Goal: Task Accomplishment & Management: Manage account settings

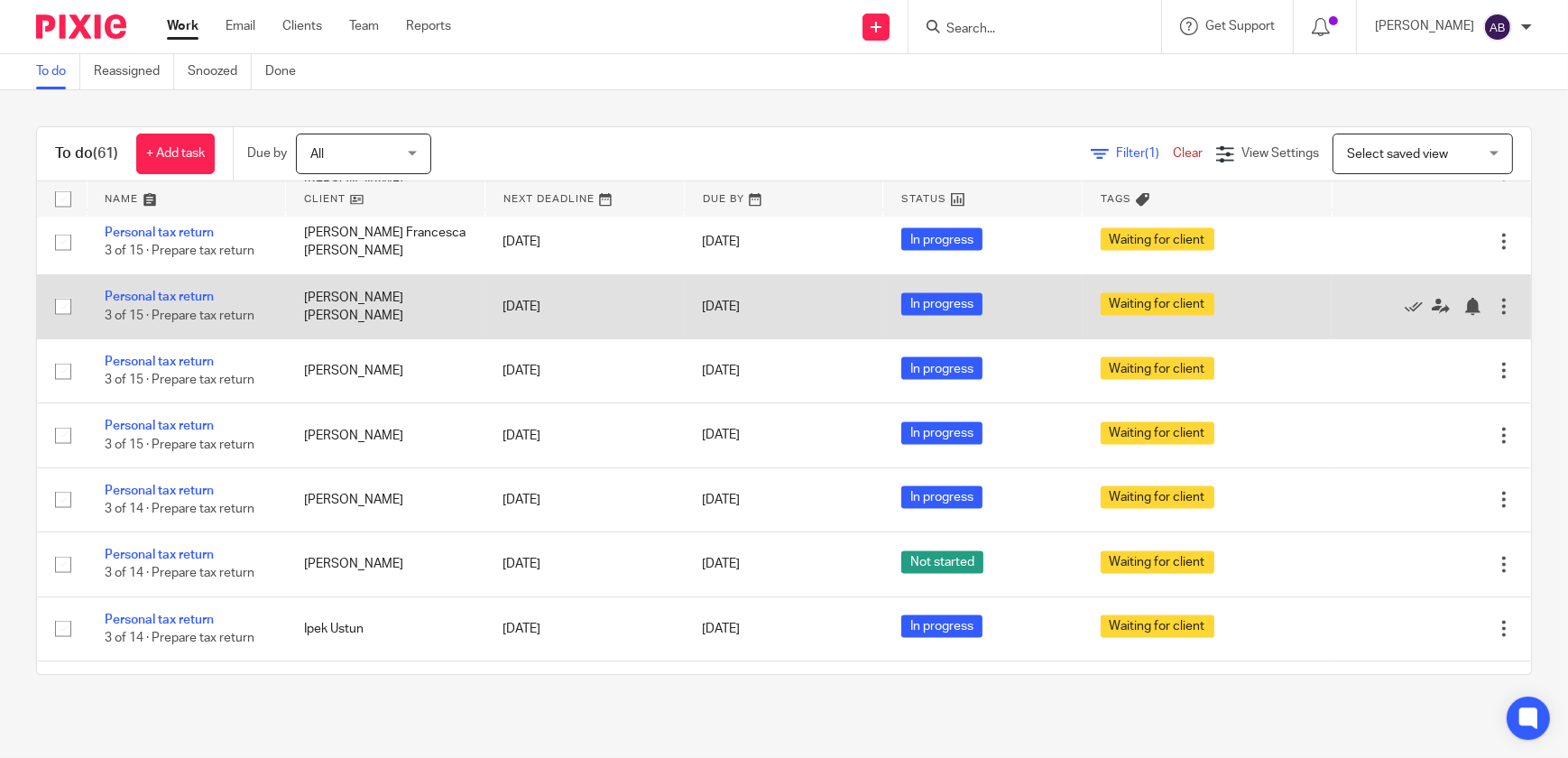
scroll to position [3363, 0]
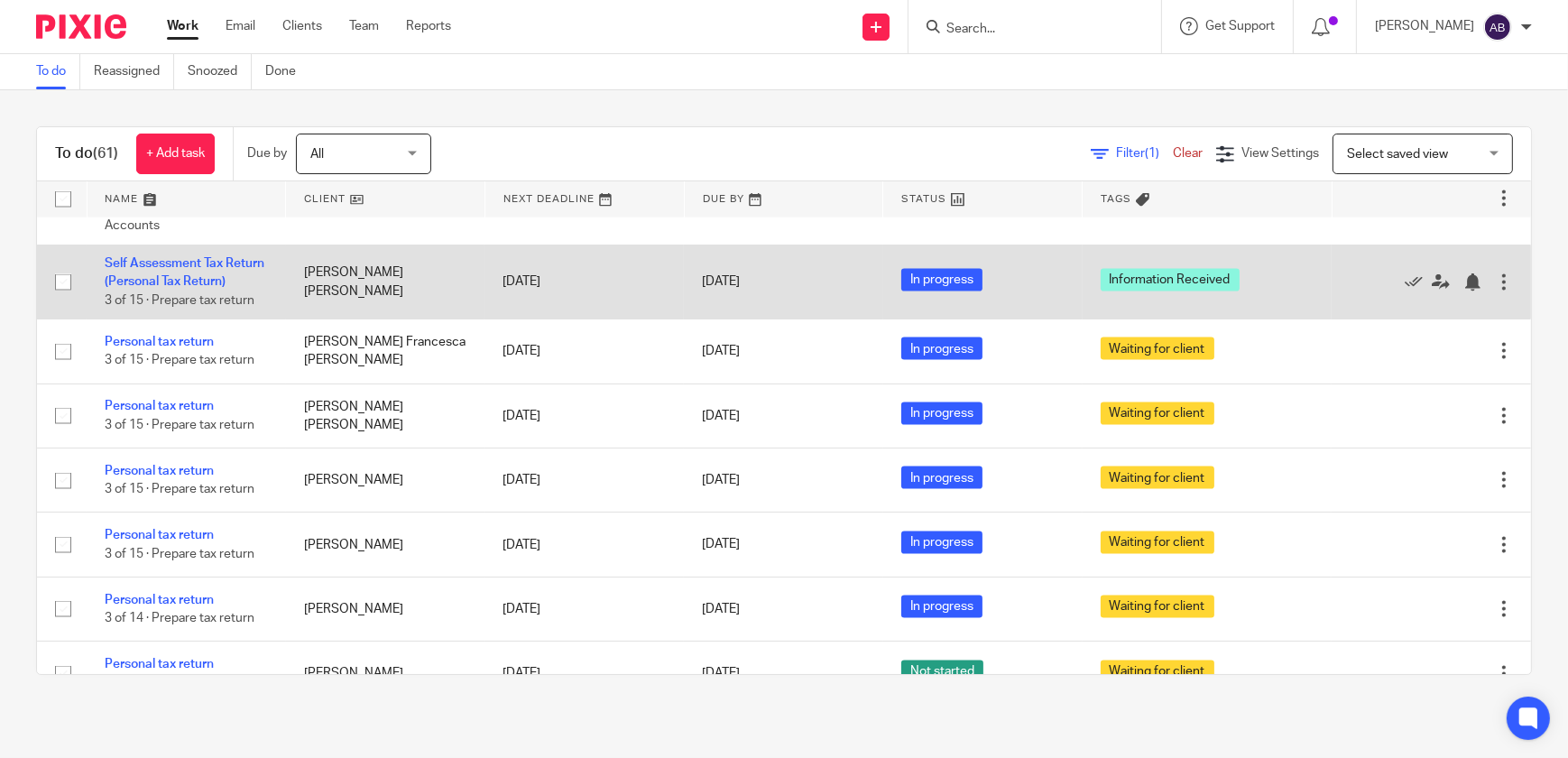
click at [169, 319] on td "Self Assessment Tax Return (Personal Tax Return) 3 of 15 · Prepare tax return" at bounding box center [186, 282] width 199 height 74
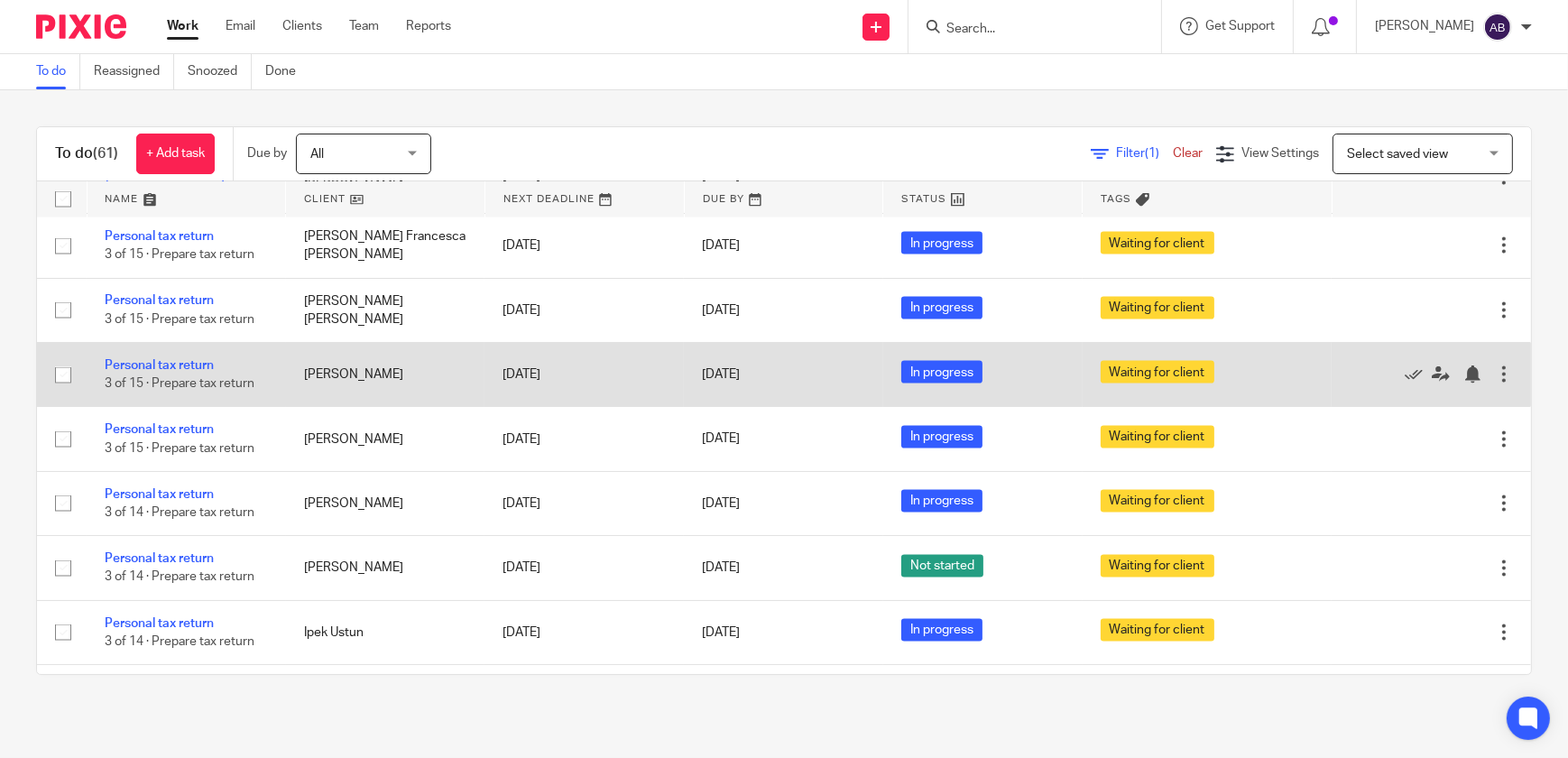
scroll to position [3139, 0]
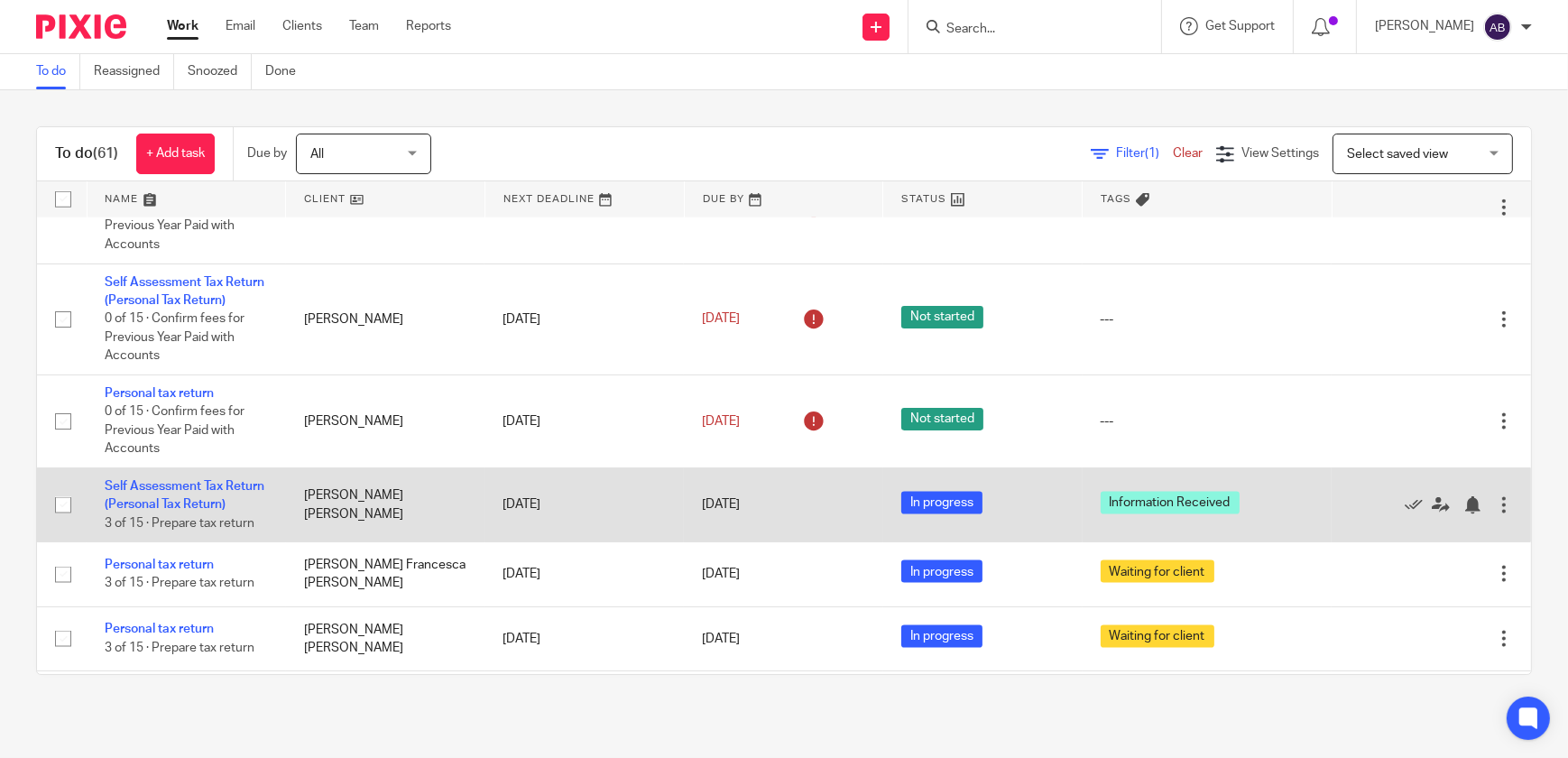
drag, startPoint x: 411, startPoint y: 574, endPoint x: 300, endPoint y: 570, distance: 111.1
click at [300, 542] on td "[PERSON_NAME] [PERSON_NAME]" at bounding box center [385, 505] width 199 height 74
drag, startPoint x: 290, startPoint y: 572, endPoint x: 410, endPoint y: 586, distance: 120.8
click at [410, 542] on td "[PERSON_NAME] [PERSON_NAME]" at bounding box center [385, 505] width 199 height 74
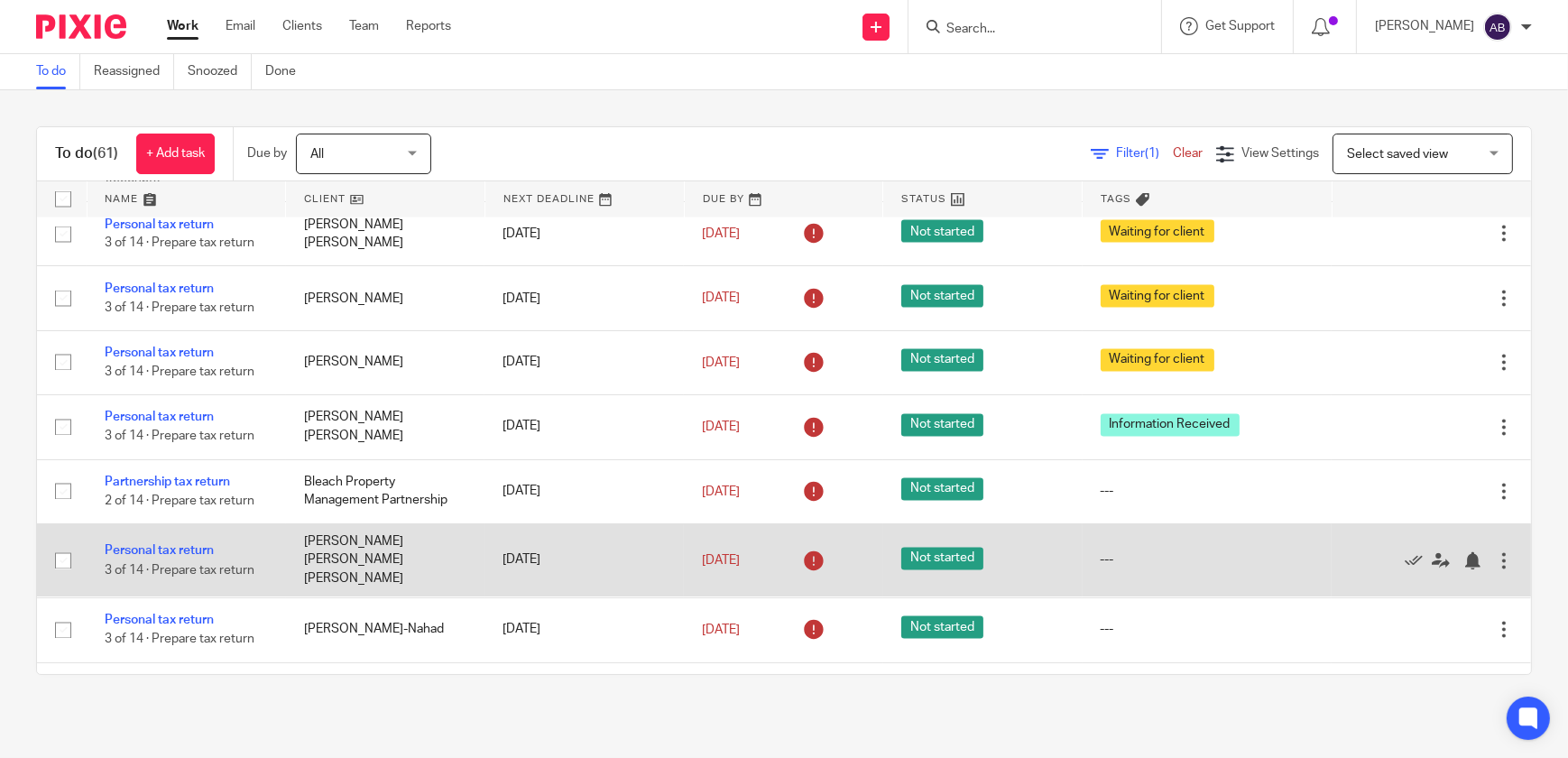
scroll to position [4288, 0]
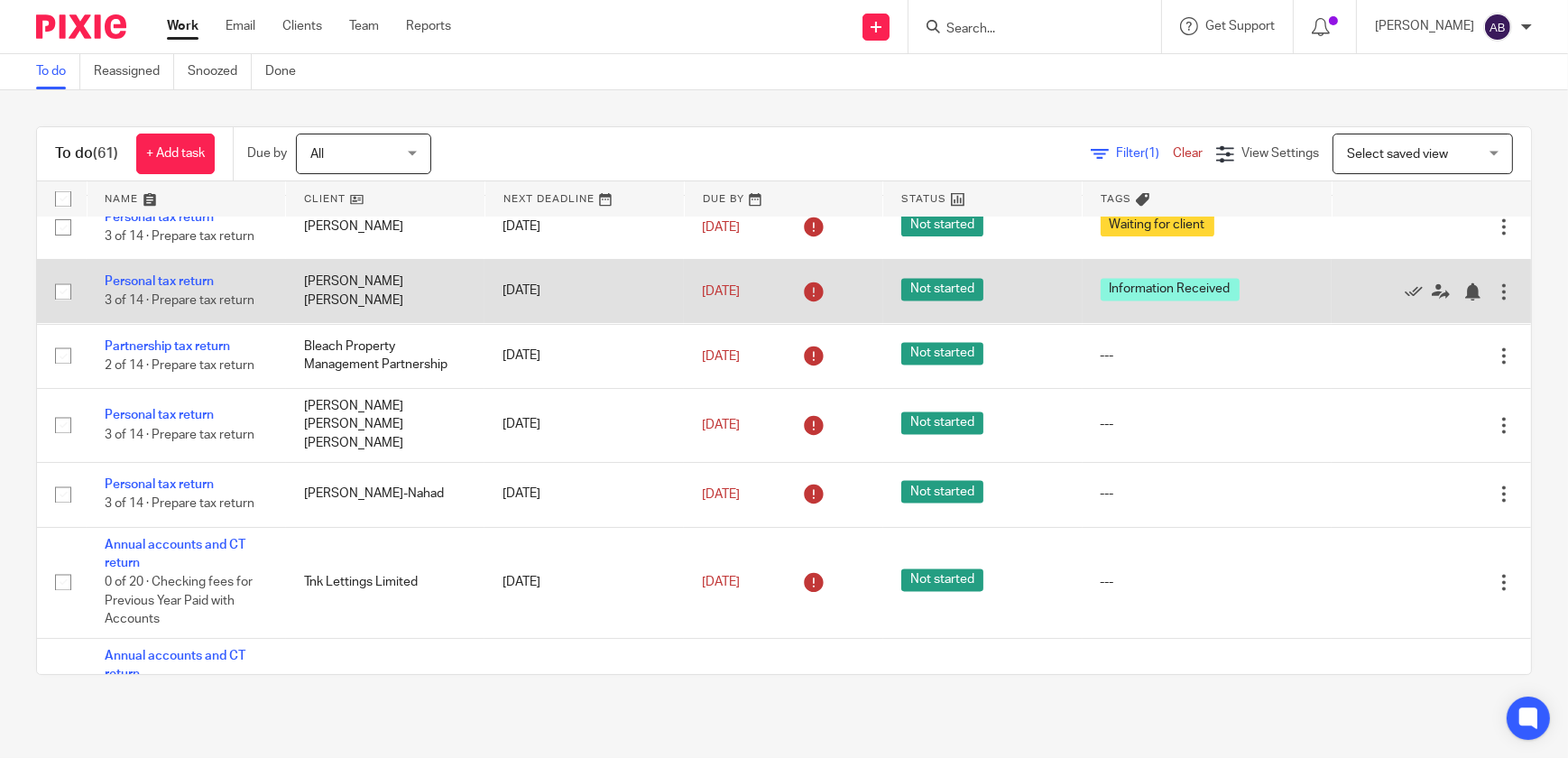
drag, startPoint x: 316, startPoint y: 370, endPoint x: 297, endPoint y: 369, distance: 19.0
click at [316, 324] on td "[PERSON_NAME] [PERSON_NAME]" at bounding box center [385, 291] width 199 height 64
click at [151, 289] on link "Personal tax return" at bounding box center [158, 282] width 109 height 13
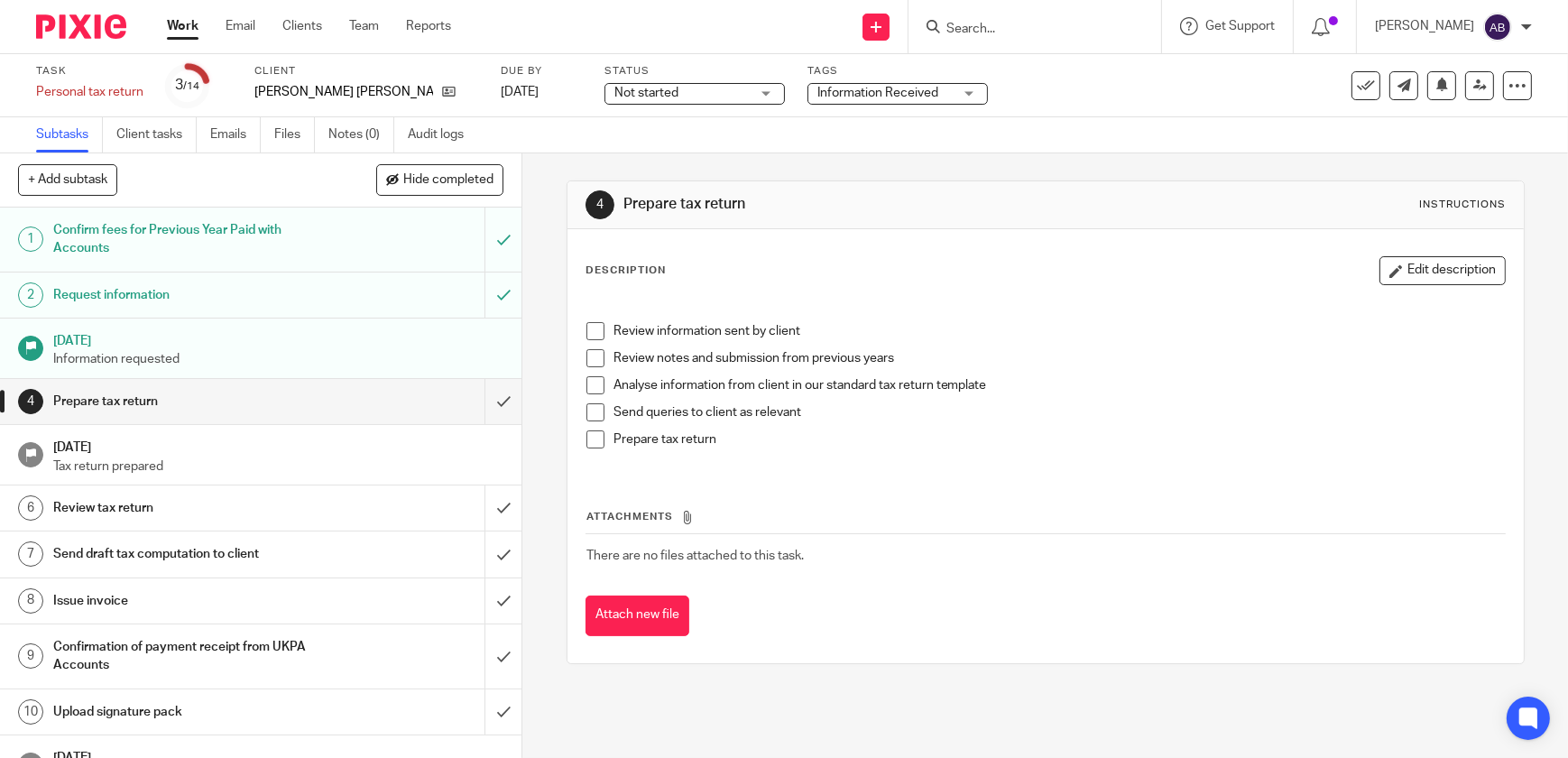
click at [672, 95] on span "Not started" at bounding box center [682, 93] width 135 height 19
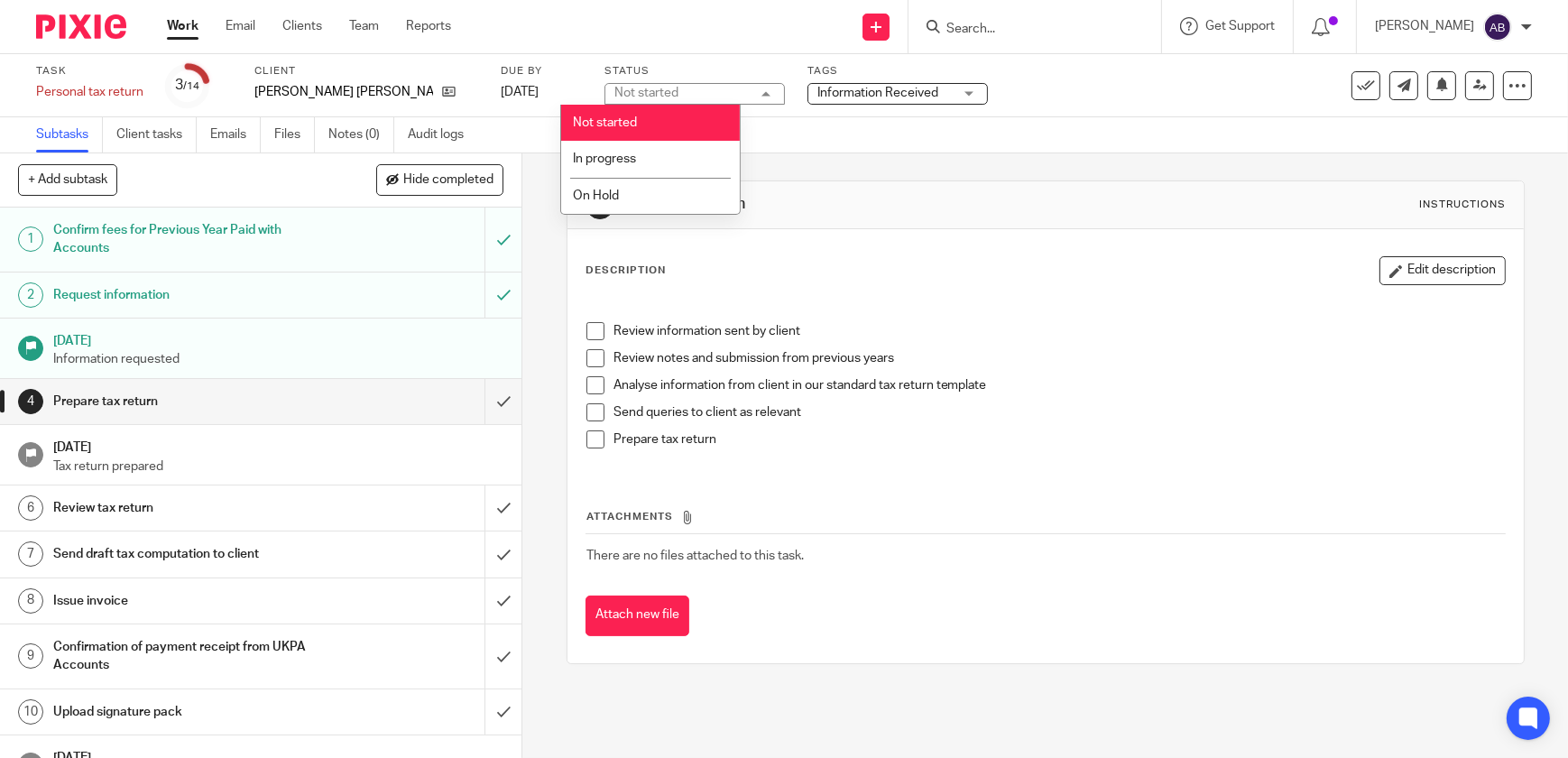
click at [642, 126] on li "Not started" at bounding box center [651, 123] width 179 height 37
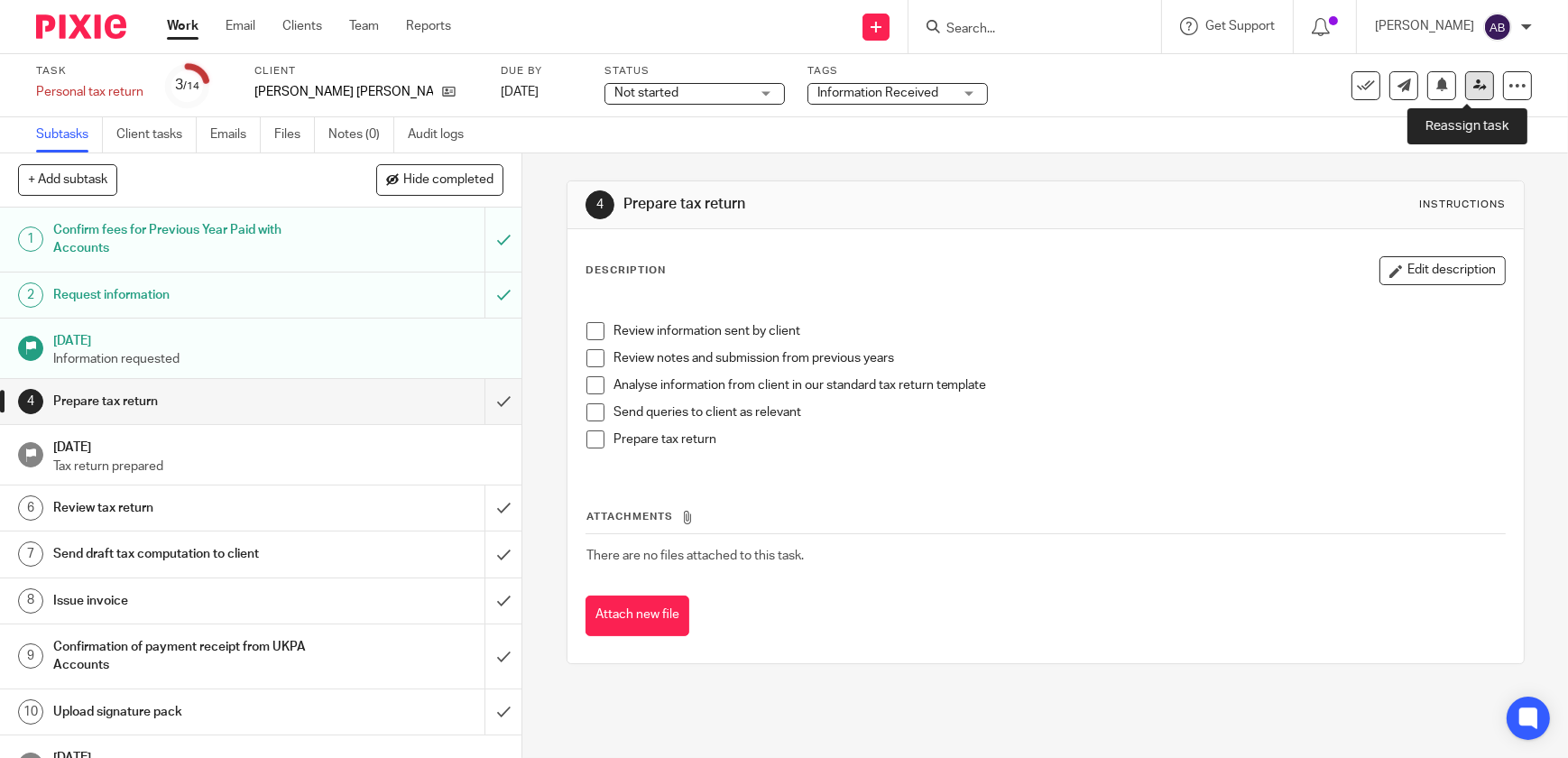
click at [1473, 84] on icon at bounding box center [1480, 85] width 14 height 14
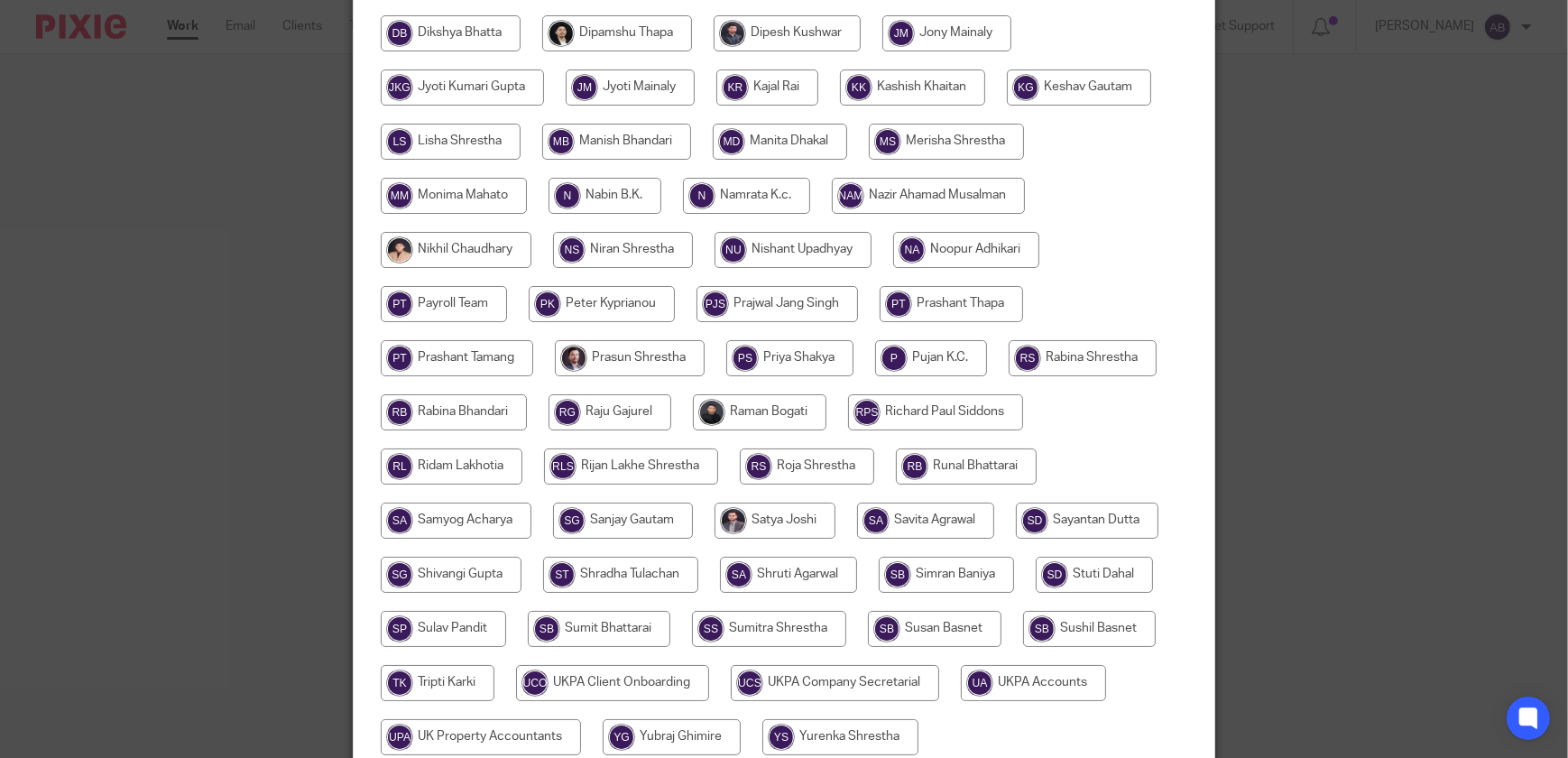
scroll to position [665, 0]
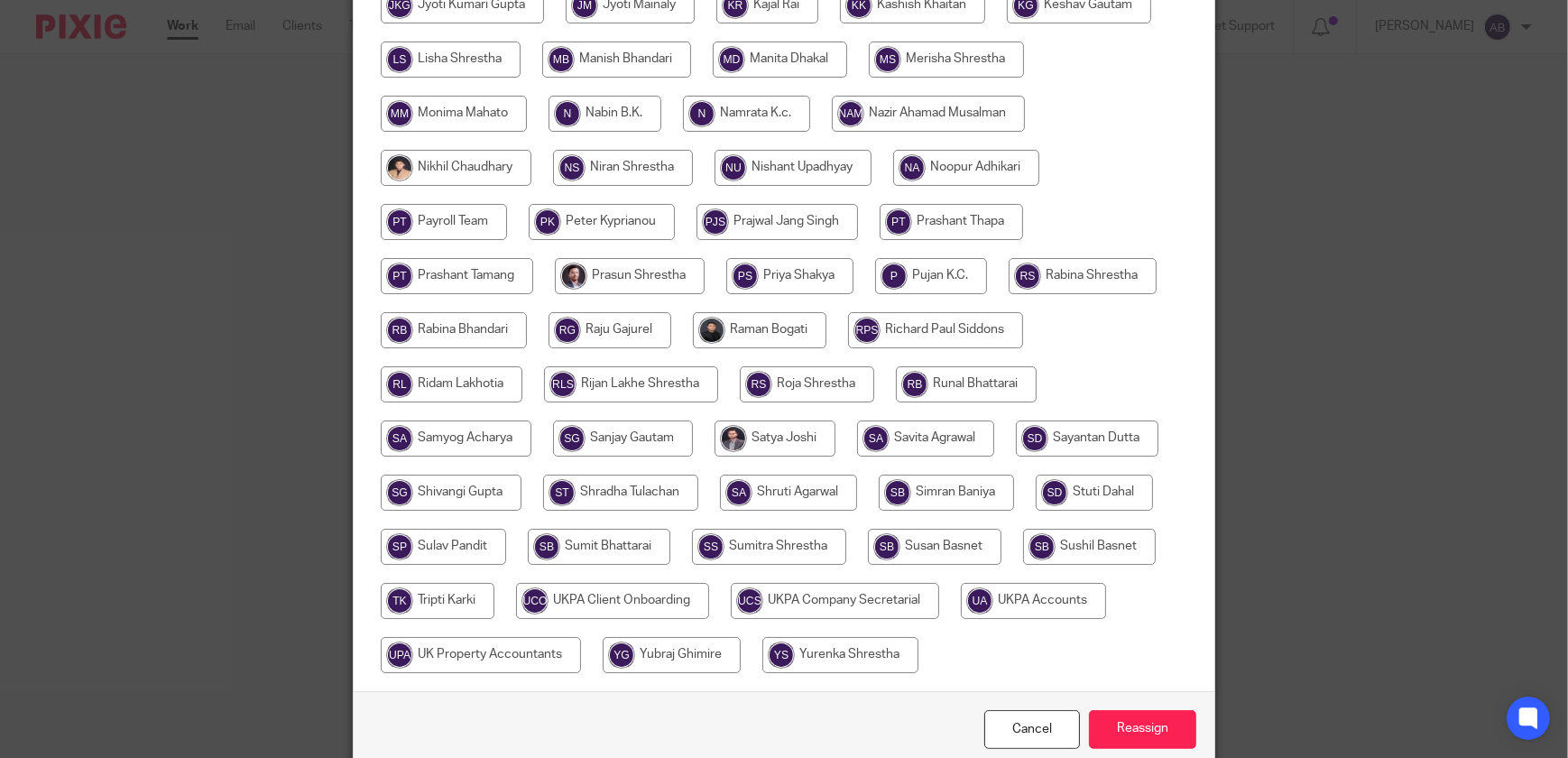
click at [847, 662] on input "radio" at bounding box center [841, 655] width 156 height 36
radio input "true"
click at [1134, 738] on input "Reassign" at bounding box center [1142, 729] width 107 height 39
